Goal: Task Accomplishment & Management: Use online tool/utility

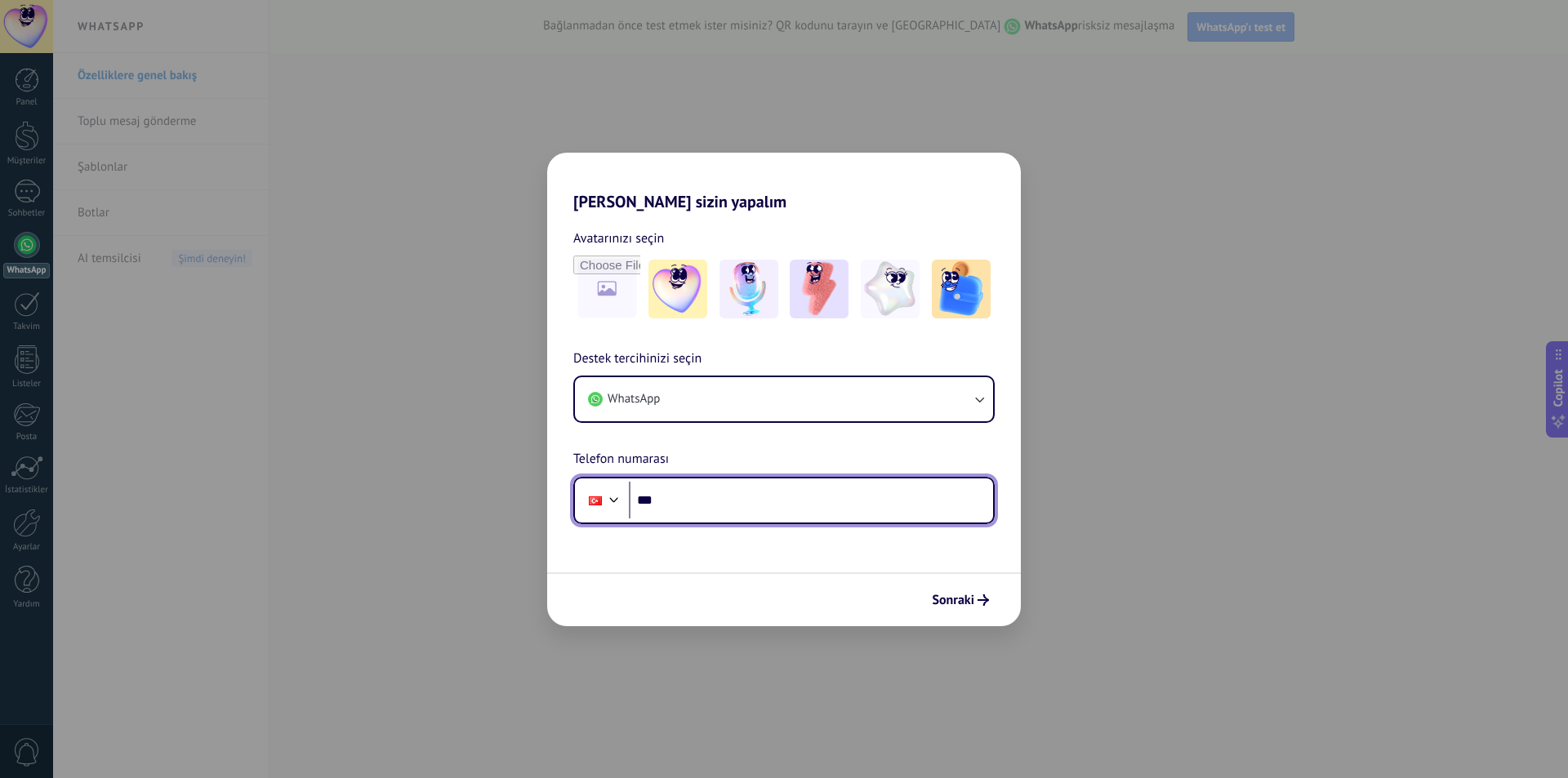
click at [704, 492] on input "***" at bounding box center [810, 501] width 364 height 38
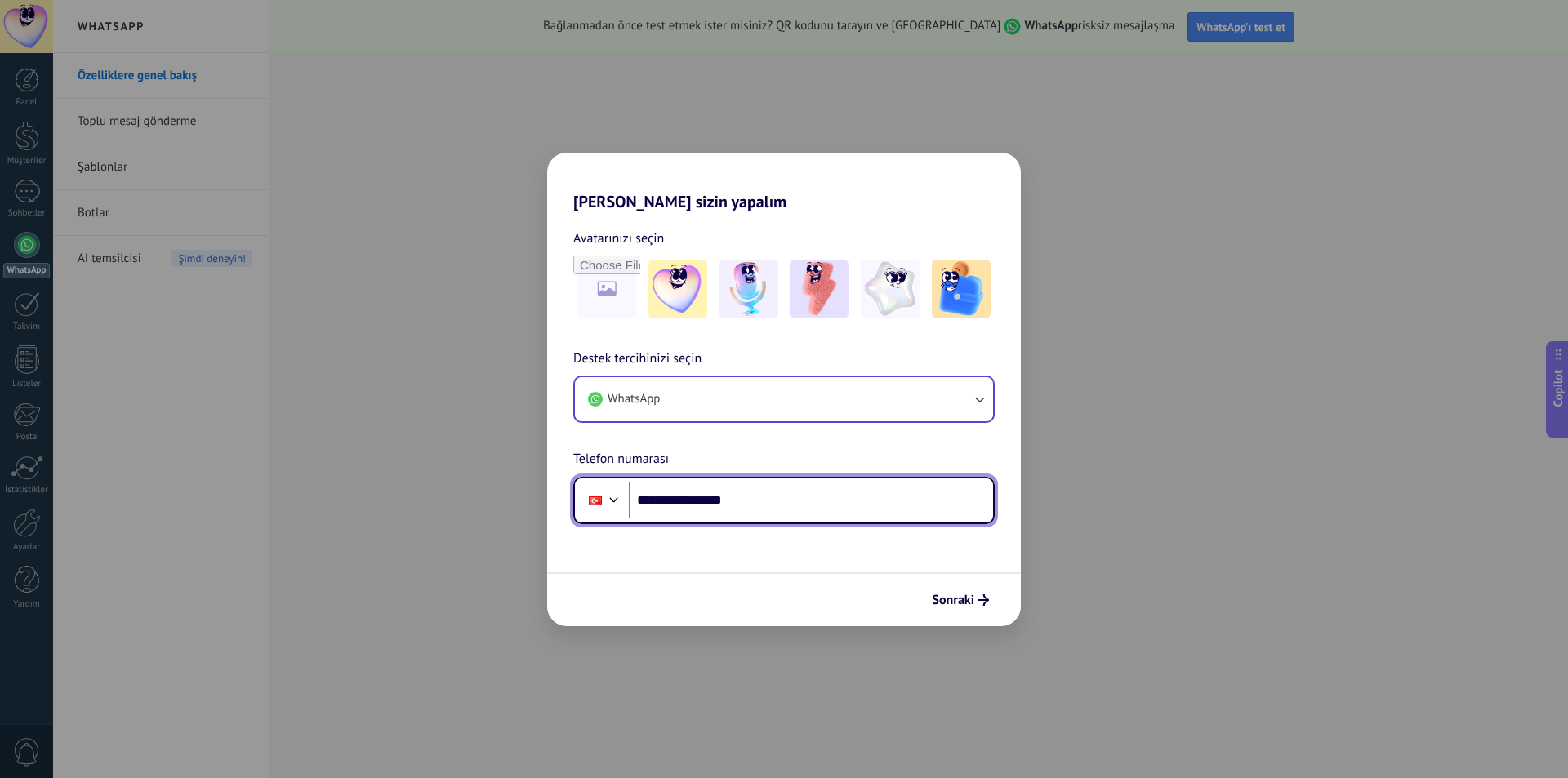
type input "**********"
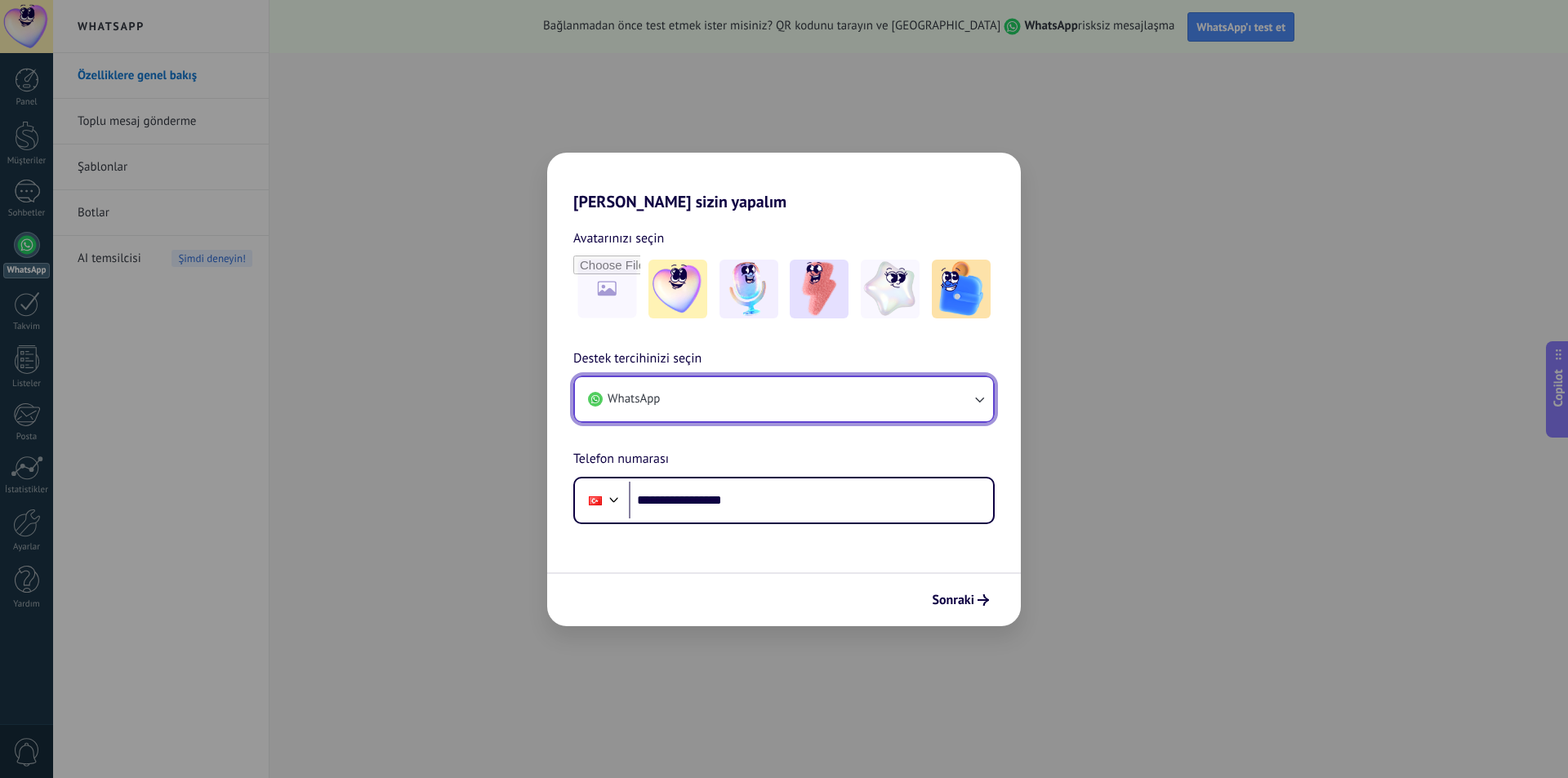
click at [984, 395] on icon "button" at bounding box center [979, 400] width 16 height 16
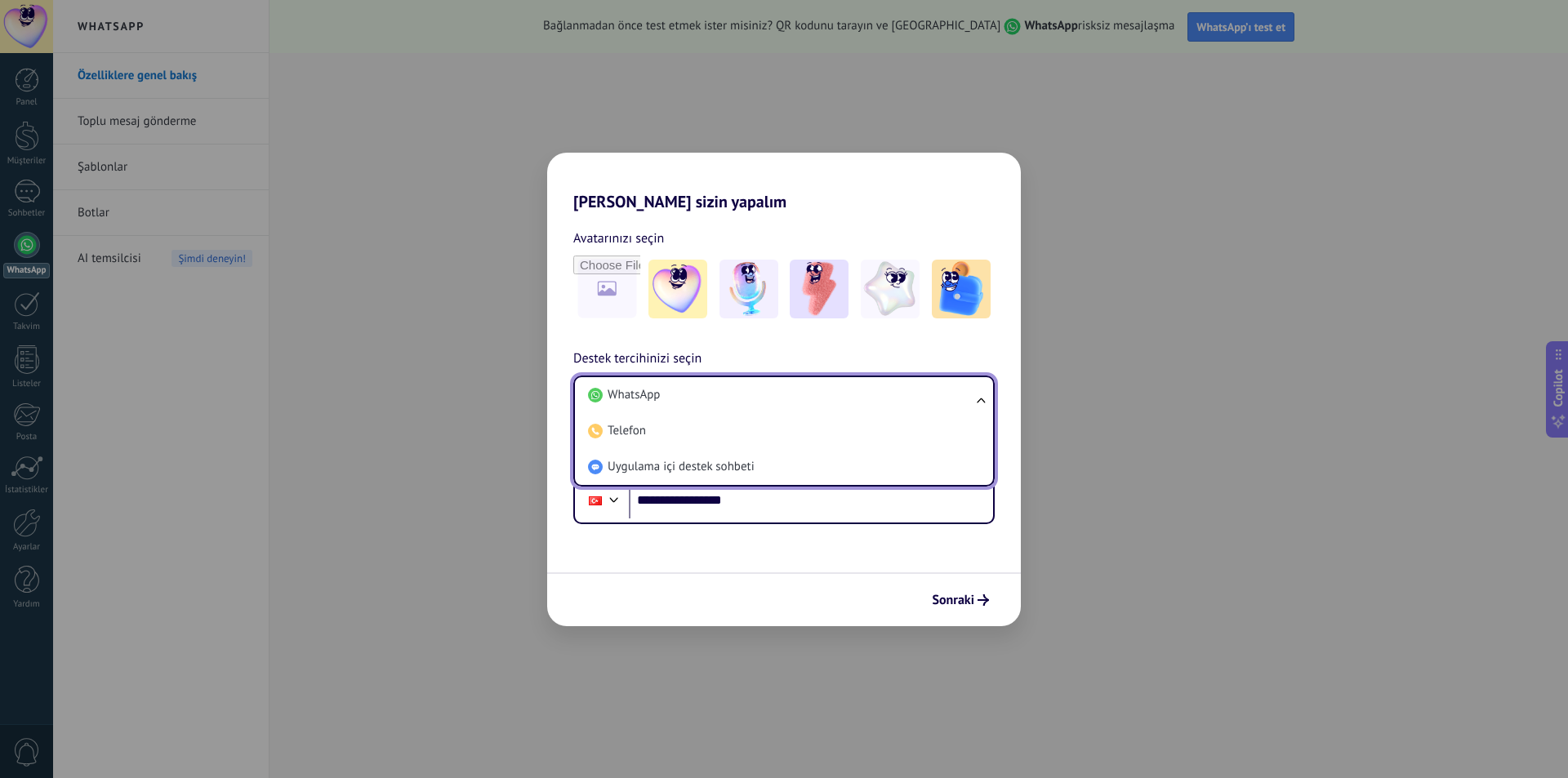
click at [984, 398] on ul "WhatsApp Telefon Uygulama içi destek sohbeti" at bounding box center [784, 431] width 421 height 111
click at [656, 391] on span "WhatsApp" at bounding box center [634, 395] width 52 height 16
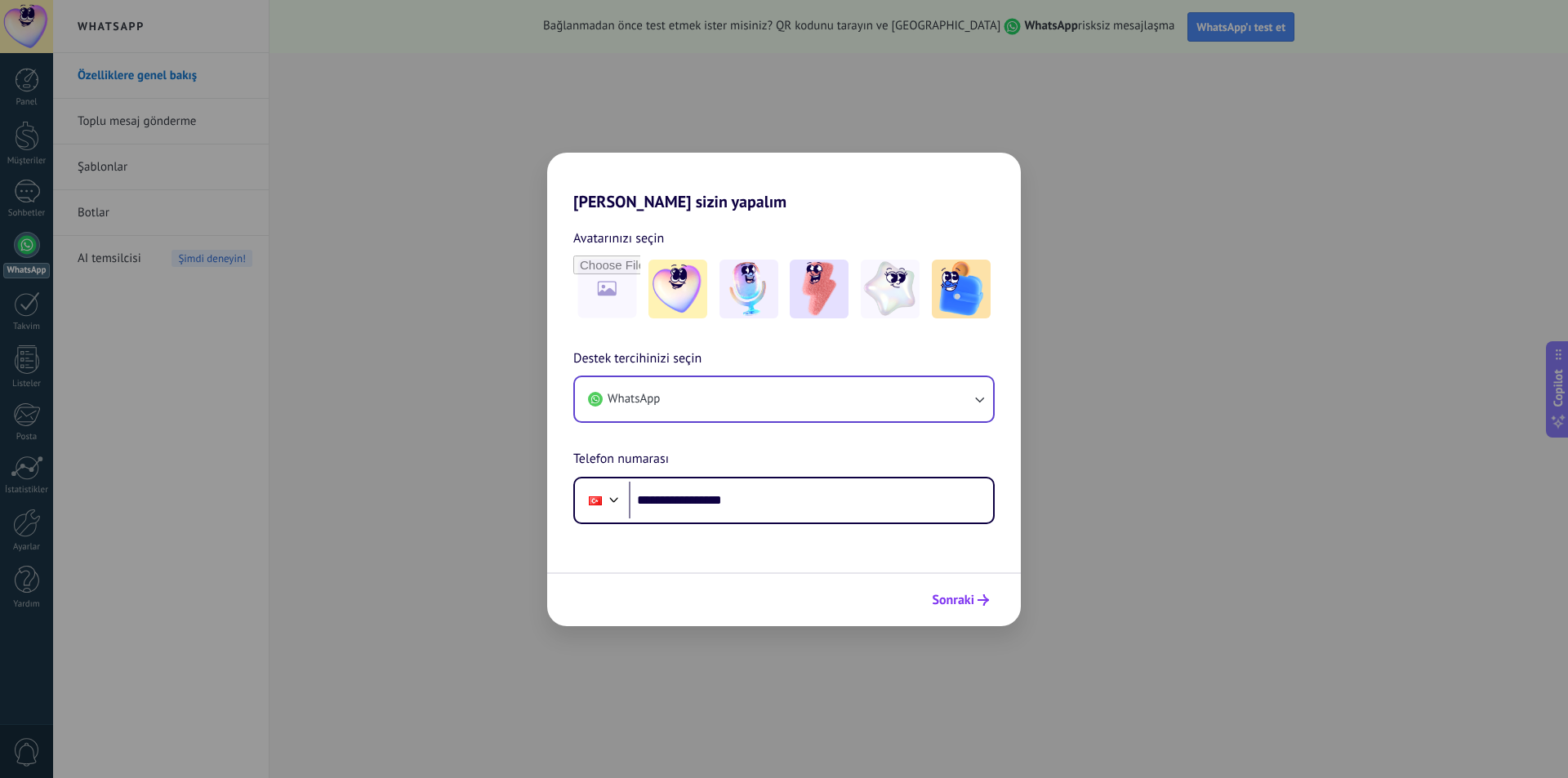
click at [963, 599] on span "Sonraki" at bounding box center [952, 600] width 43 height 12
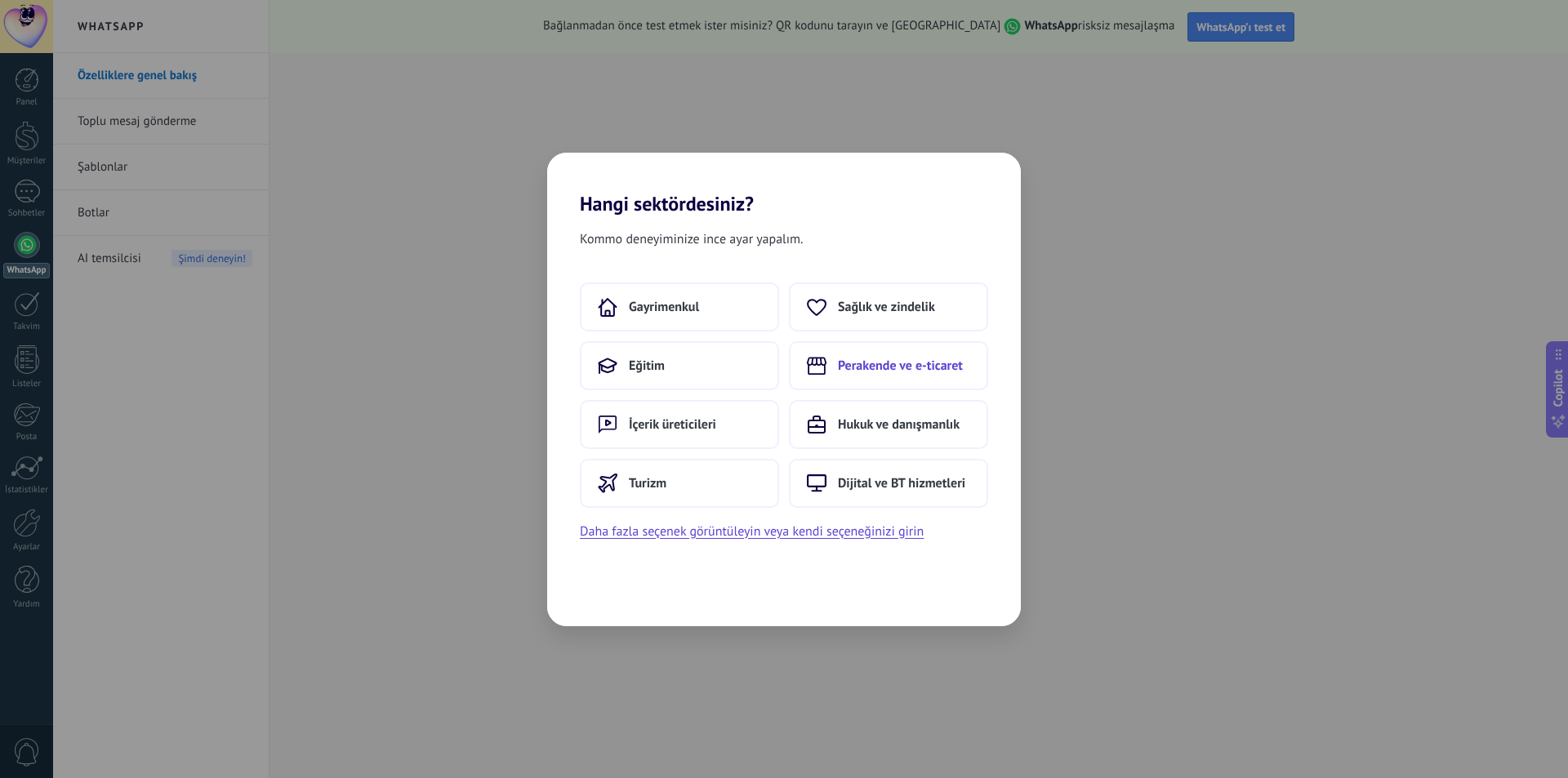
click at [903, 365] on span "Perakende ve e-ticaret" at bounding box center [900, 365] width 125 height 16
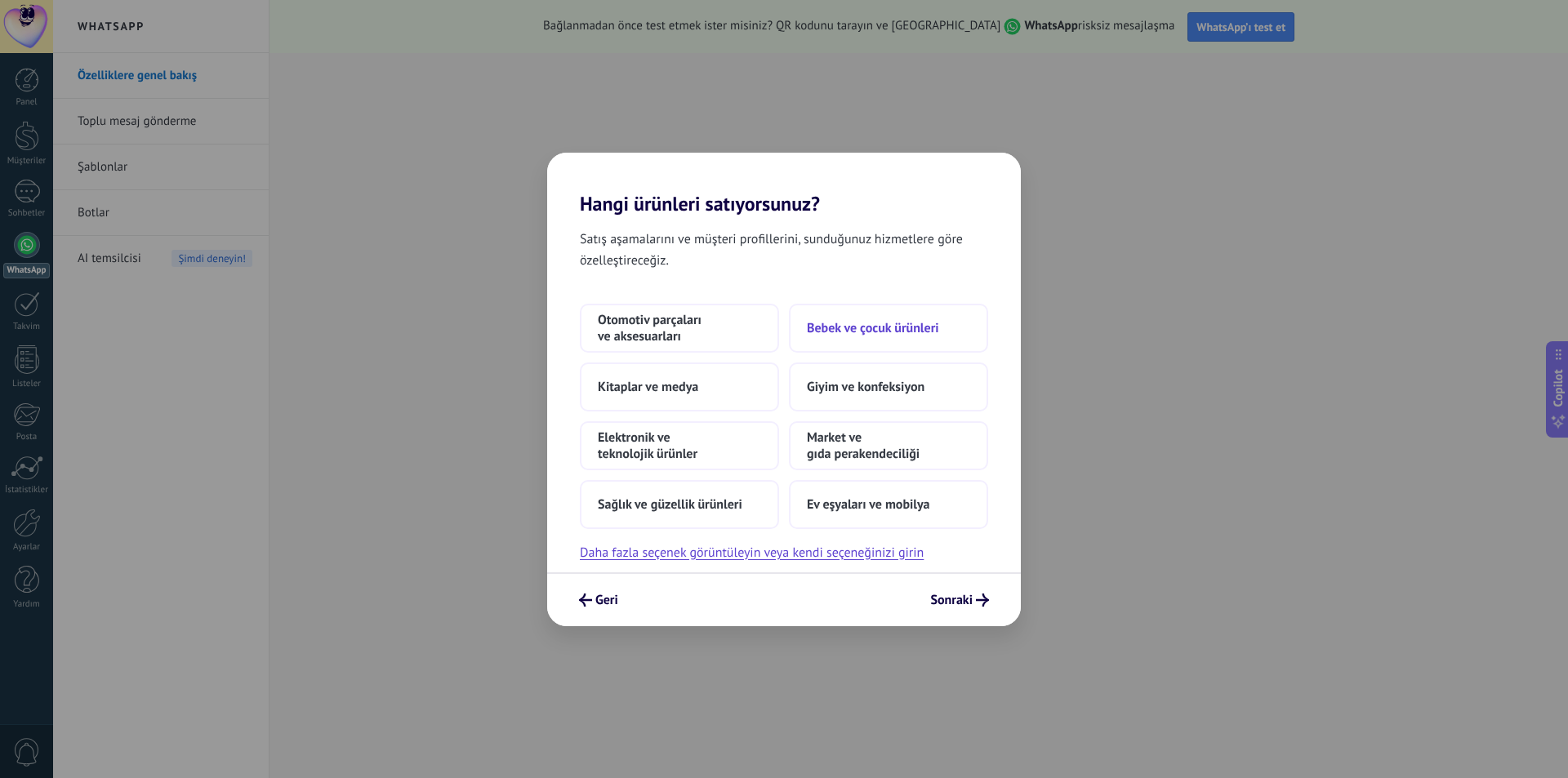
click at [880, 328] on span "Bebek ve çocuk ürünleri" at bounding box center [873, 328] width 132 height 16
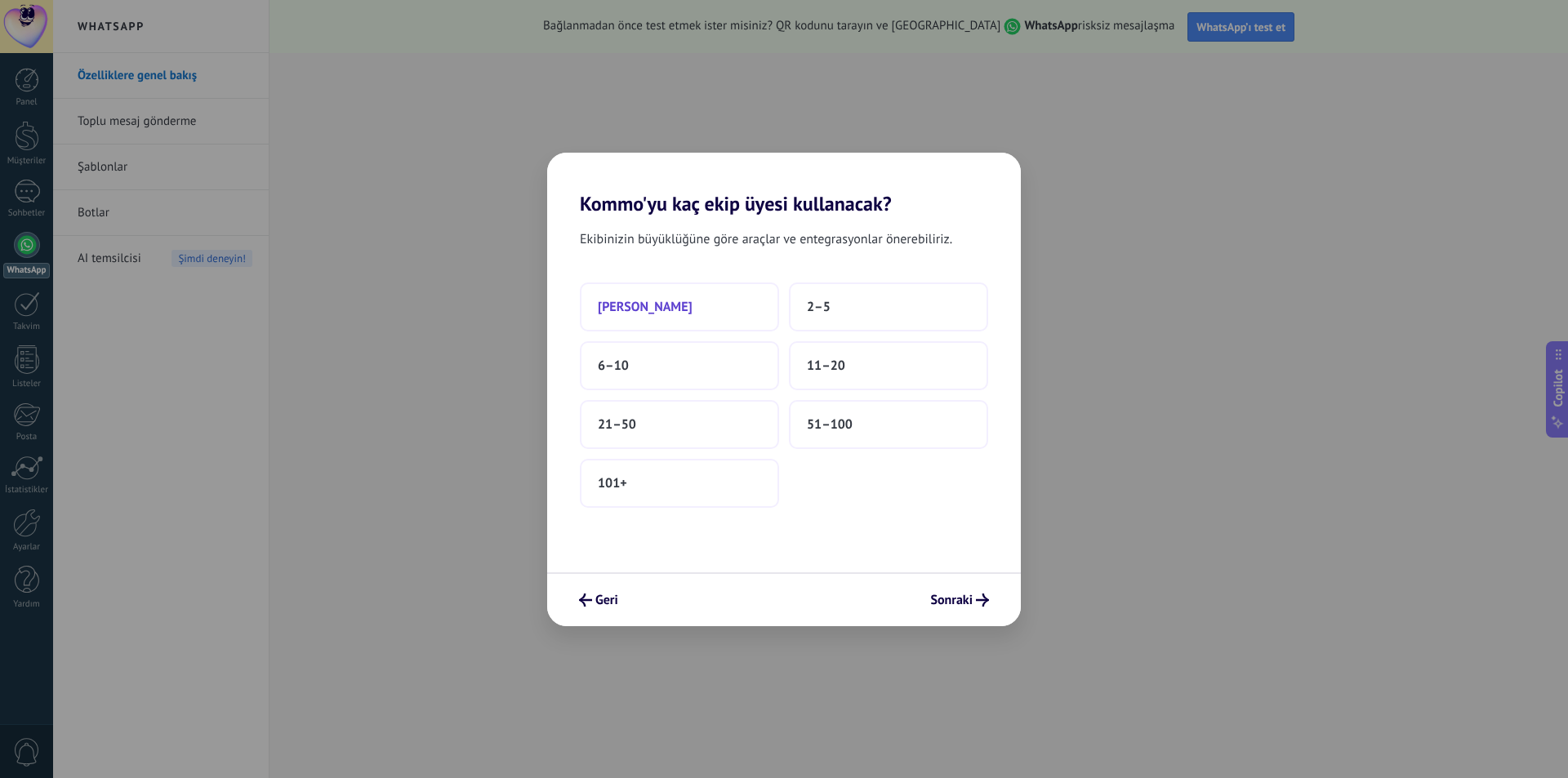
click at [695, 311] on button "[PERSON_NAME]" at bounding box center [679, 307] width 199 height 49
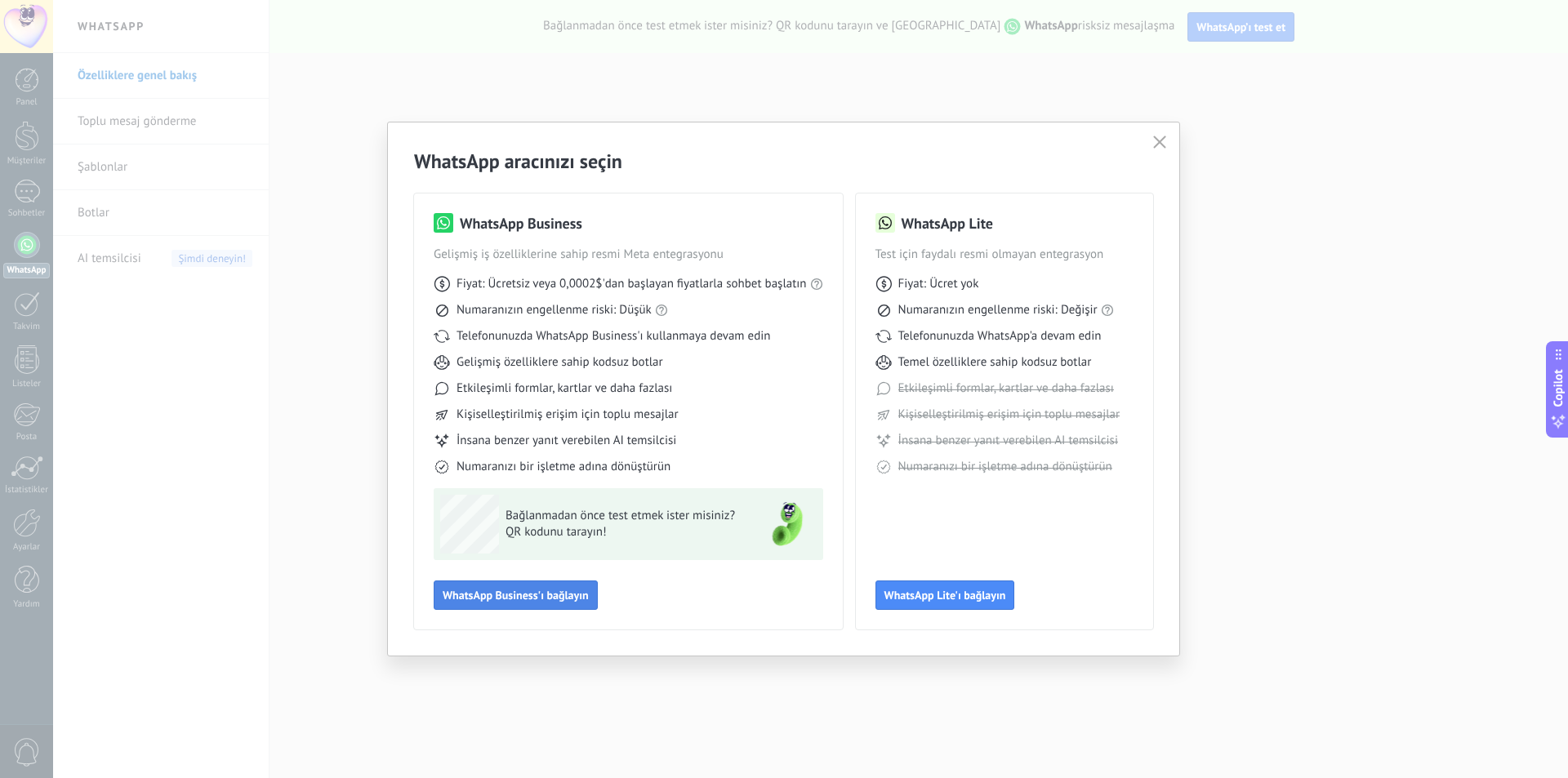
click at [516, 590] on span "WhatsApp Business'ı bağlayın" at bounding box center [515, 595] width 146 height 12
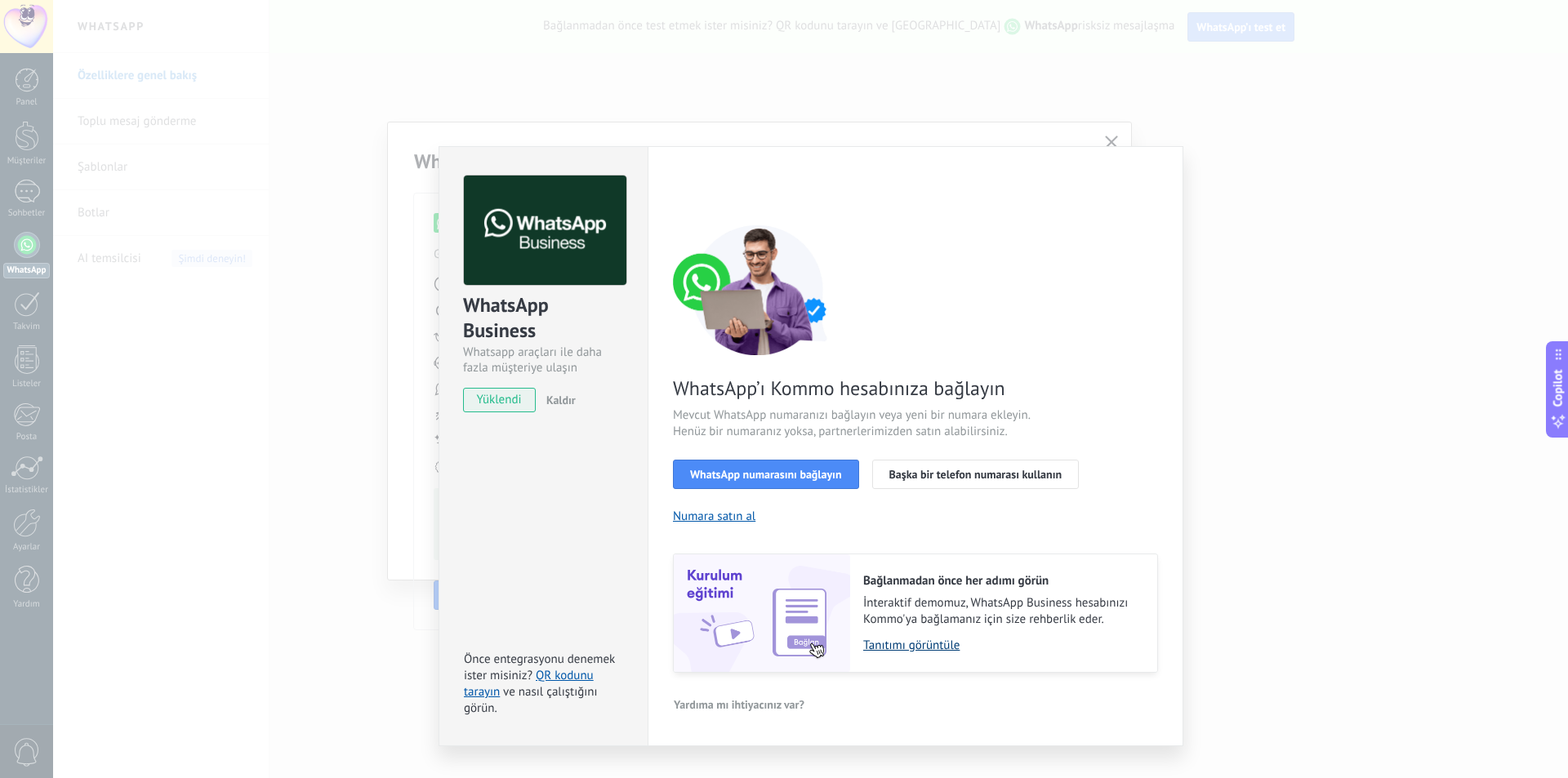
click at [897, 645] on link "Tanıtımı görüntüle" at bounding box center [1001, 645] width 278 height 15
click at [802, 473] on span "WhatsApp numarasını bağlayın" at bounding box center [766, 474] width 152 height 12
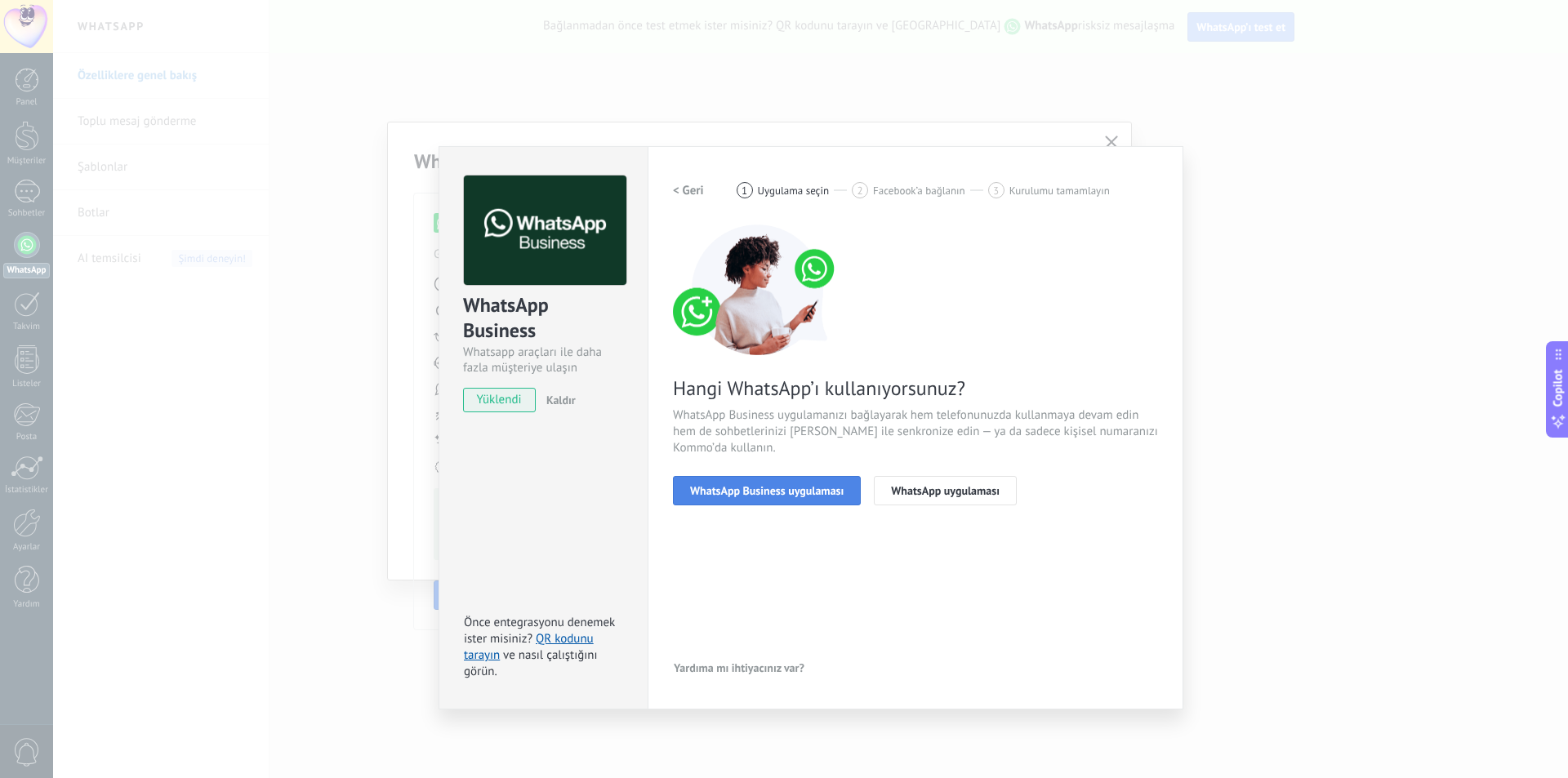
click at [786, 492] on span "WhatsApp Business uygulaması" at bounding box center [767, 490] width 154 height 12
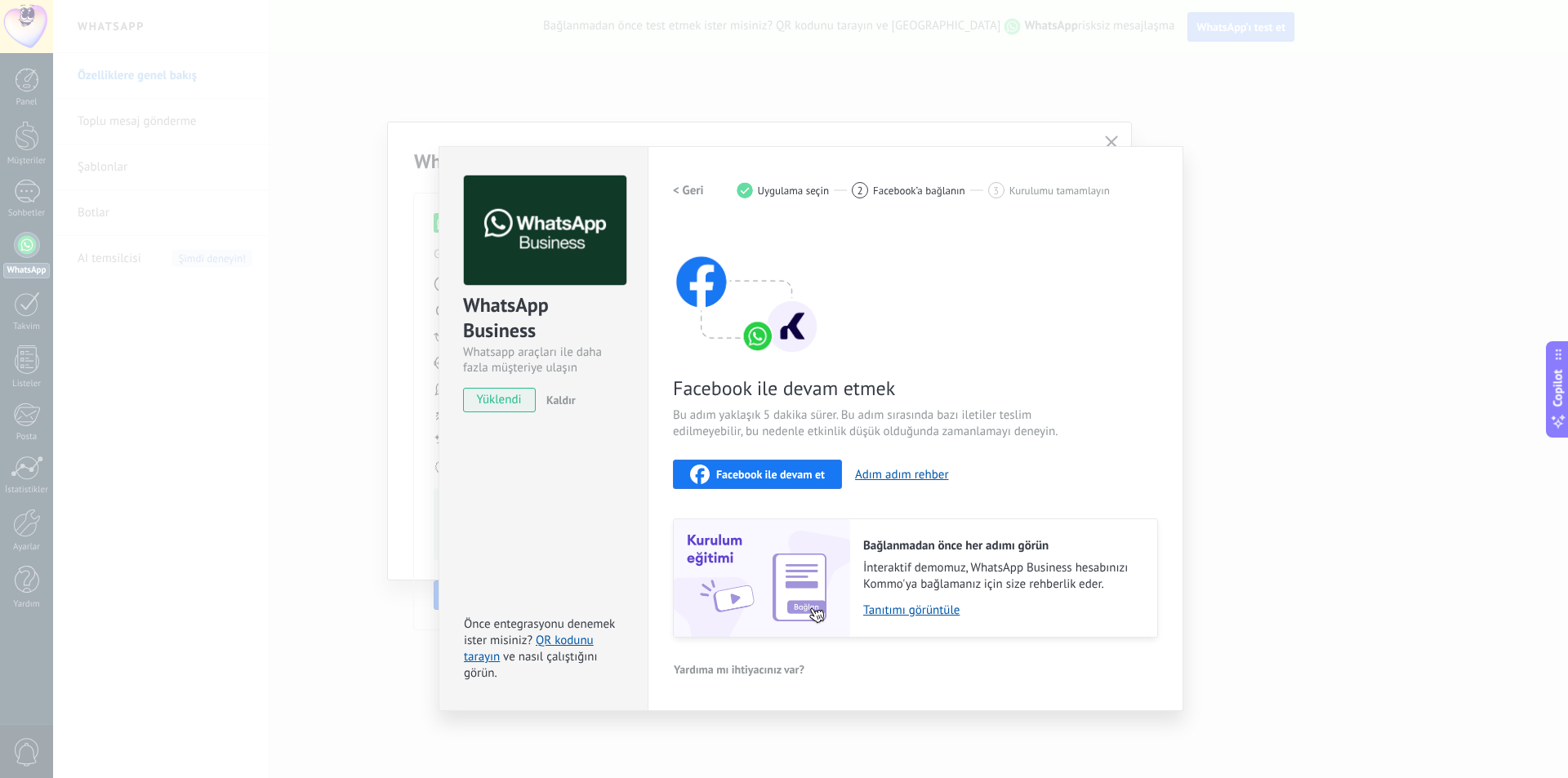
click at [763, 472] on span "Facebook ile devam et" at bounding box center [770, 474] width 109 height 12
click at [777, 476] on span "Facebook ile devam et" at bounding box center [770, 474] width 109 height 12
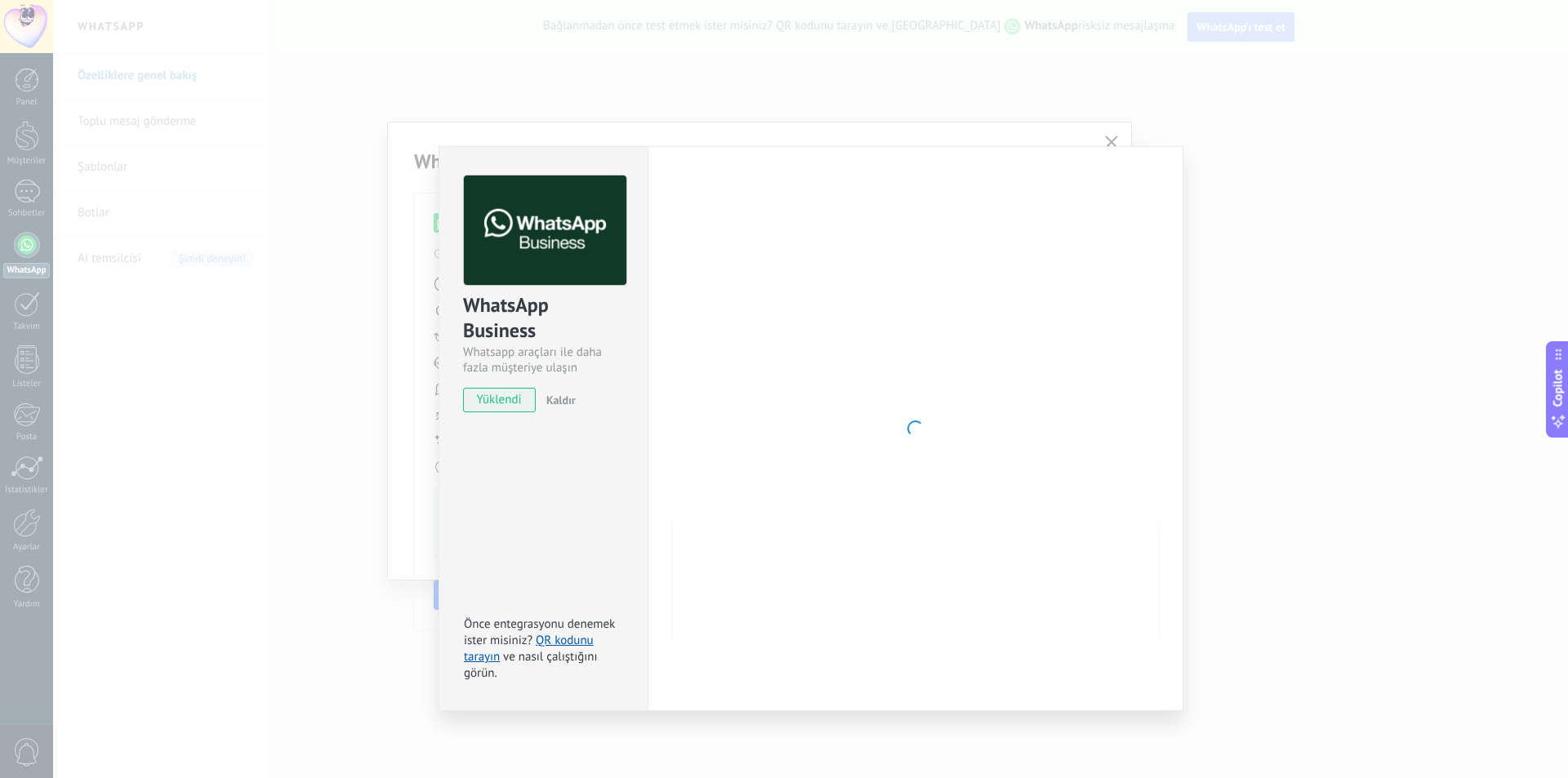
click at [534, 52] on div "WhatsApp Business Whatsapp araçları ile daha fazla müşteriye ulaşın yüklendi Ka…" at bounding box center [810, 389] width 1515 height 778
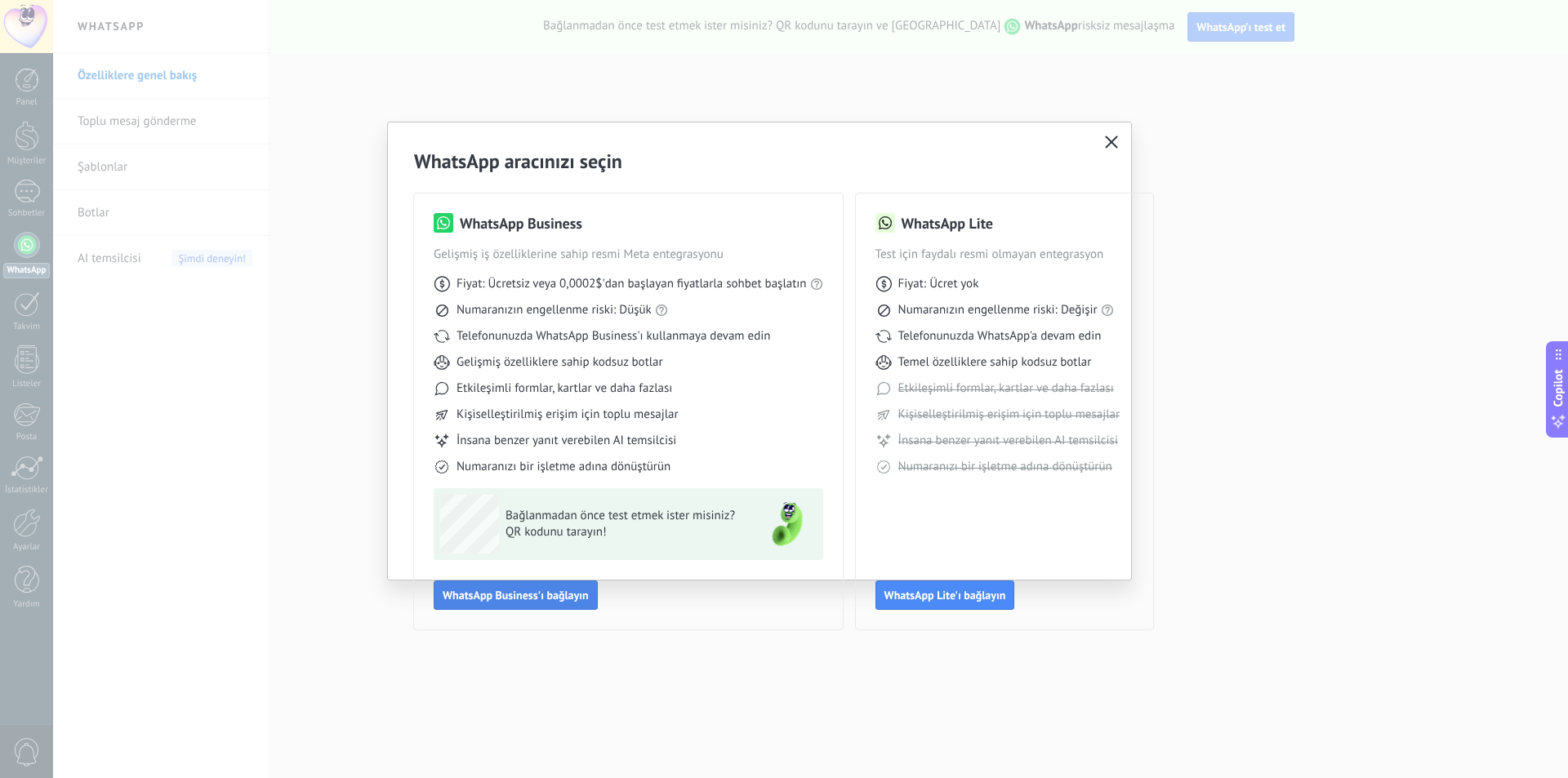
click at [512, 594] on span "WhatsApp Business'ı bağlayın" at bounding box center [515, 595] width 146 height 12
